Goal: Book appointment/travel/reservation

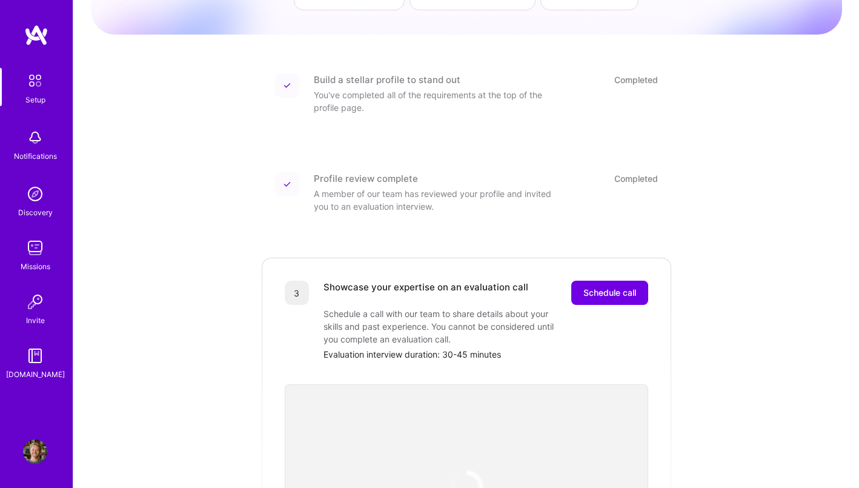
scroll to position [148, 0]
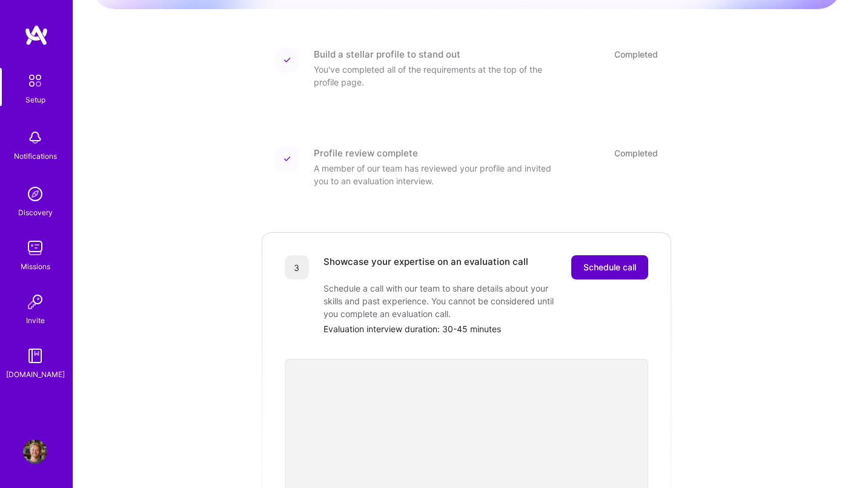
click at [590, 261] on span "Schedule call" at bounding box center [609, 267] width 53 height 12
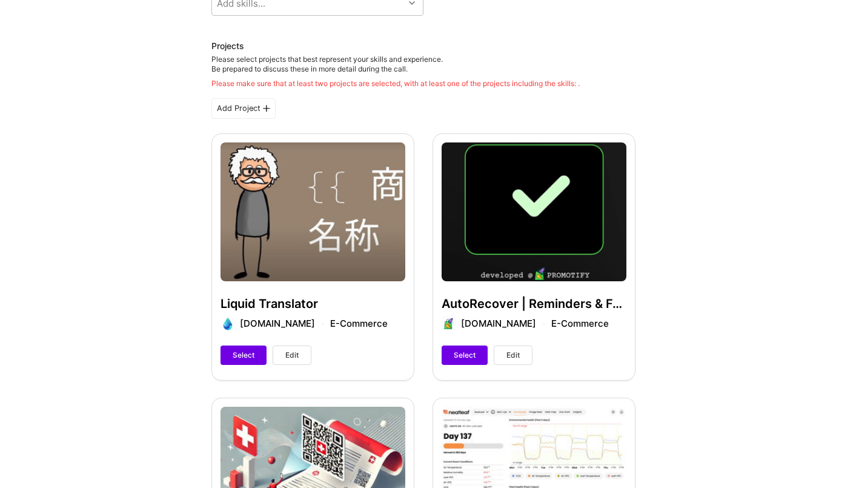
scroll to position [132, 0]
